Goal: Information Seeking & Learning: Learn about a topic

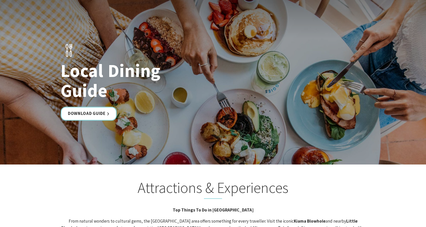
scroll to position [908, 0]
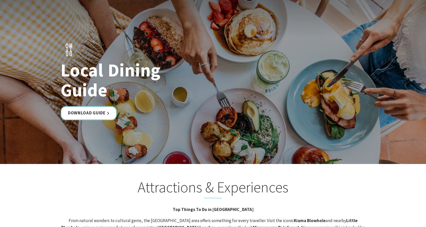
click at [70, 178] on h2 "Attractions & Experiences" at bounding box center [213, 188] width 306 height 20
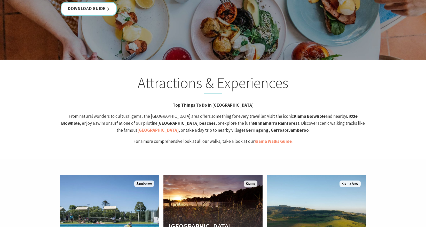
scroll to position [1013, 0]
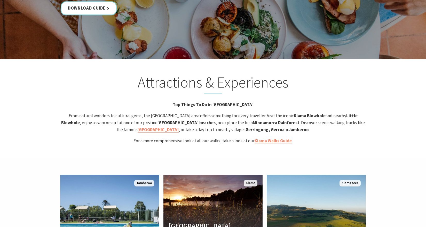
click at [356, 112] on p "From natural wonders to cultural gems, the Kiama area offers something for ever…" at bounding box center [213, 122] width 306 height 21
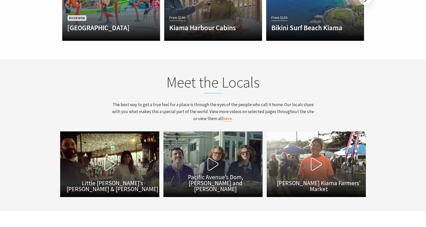
scroll to position [1475, 0]
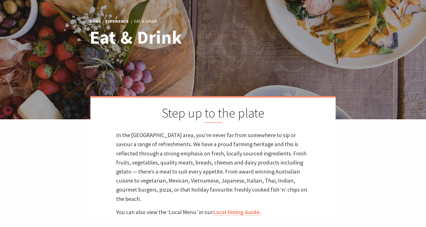
scroll to position [120, 0]
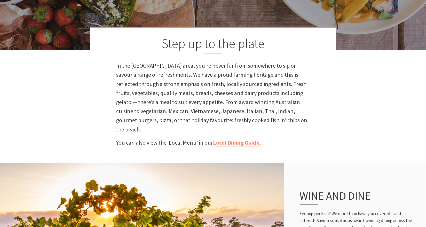
click at [307, 152] on div "Home Experience Eat & Drink Eat & Drink Step up to the plate In the [GEOGRAPHIC…" at bounding box center [213, 25] width 426 height 291
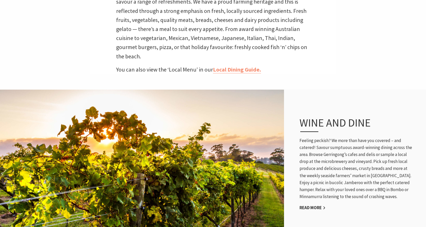
click at [307, 152] on p "Feeling peckish? We more than have you covered – and catered! Savour sumptuous …" at bounding box center [357, 168] width 114 height 63
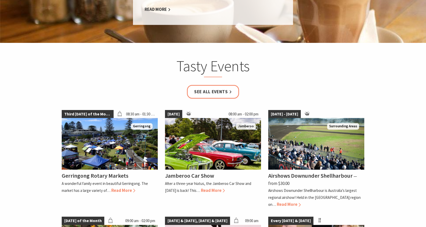
scroll to position [550, 0]
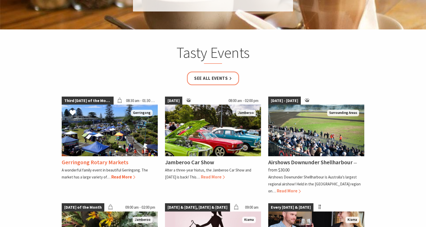
click at [100, 97] on span "Third [DATE] of the Month" at bounding box center [88, 101] width 52 height 8
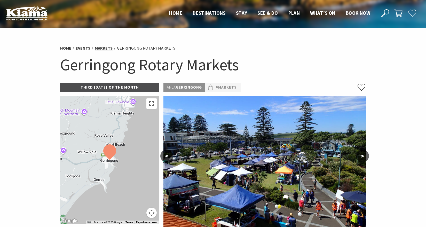
click at [101, 49] on link "Markets" at bounding box center [104, 47] width 18 height 5
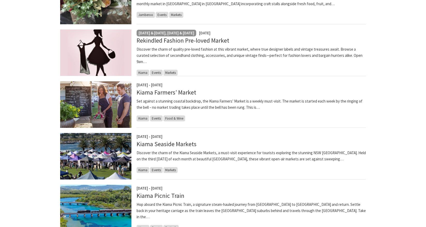
scroll to position [194, 0]
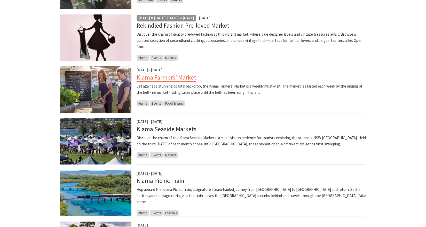
click at [183, 77] on link "Kiama Farmers’ Market" at bounding box center [167, 77] width 60 height 8
click at [83, 144] on img at bounding box center [95, 141] width 71 height 46
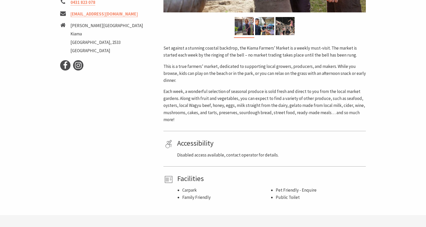
scroll to position [68, 0]
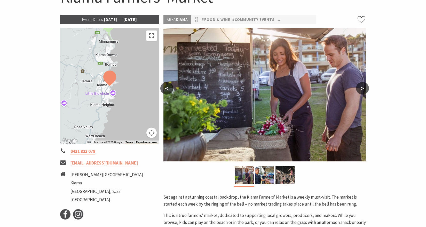
click at [361, 89] on button ">" at bounding box center [362, 88] width 13 height 12
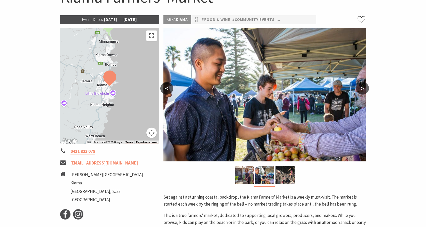
click at [363, 89] on button ">" at bounding box center [362, 88] width 13 height 12
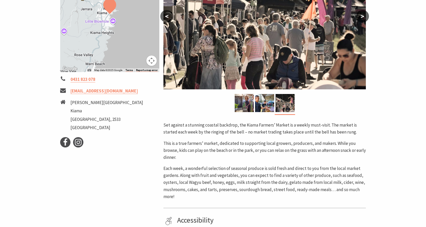
scroll to position [143, 0]
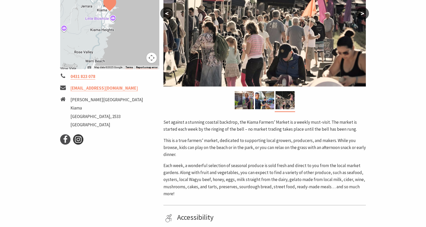
click at [80, 138] on icon at bounding box center [78, 140] width 8 height 8
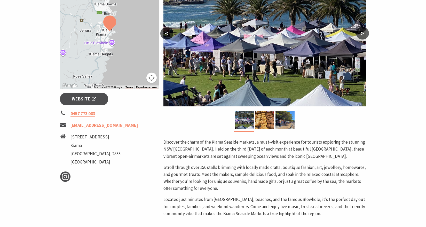
scroll to position [125, 0]
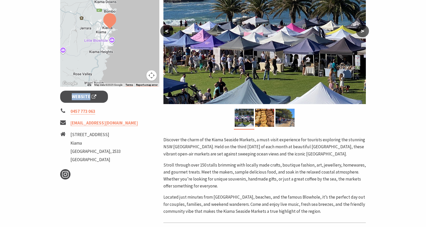
click at [33, 101] on section "Home Events Markets Kiama Seaside Markets Kiama Seaside Markets Event Dates: 09…" at bounding box center [213, 101] width 426 height 397
